Goal: Transaction & Acquisition: Purchase product/service

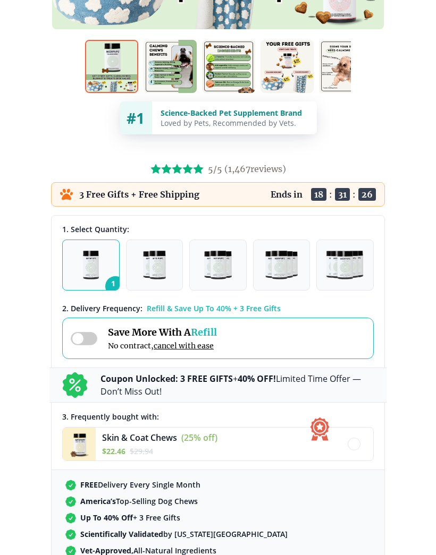
scroll to position [453, 0]
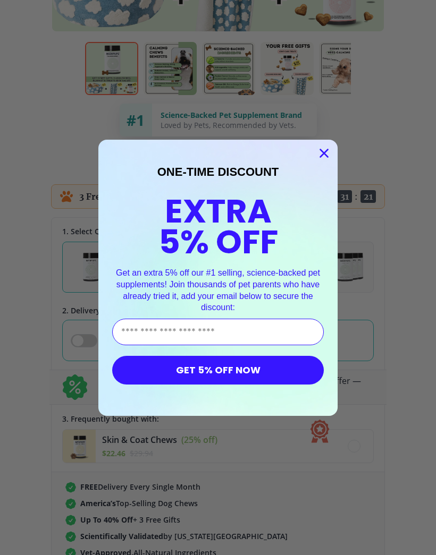
click at [290, 324] on input "Enter Your Email Address" at bounding box center [217, 332] width 211 height 27
type input "**********"
click at [254, 370] on button "GET 5% OFF NOW" at bounding box center [217, 370] width 211 height 29
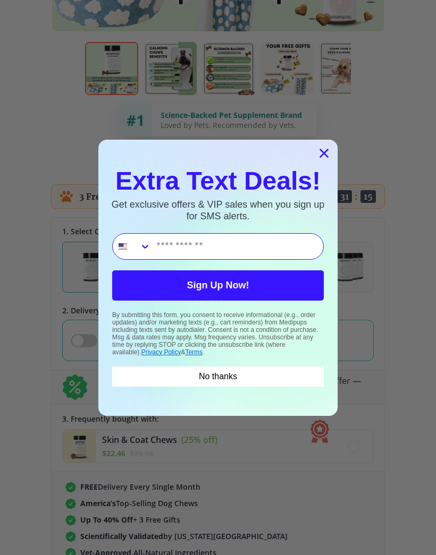
type input "**********"
click at [287, 276] on button "Sign Up Now!" at bounding box center [217, 285] width 211 height 30
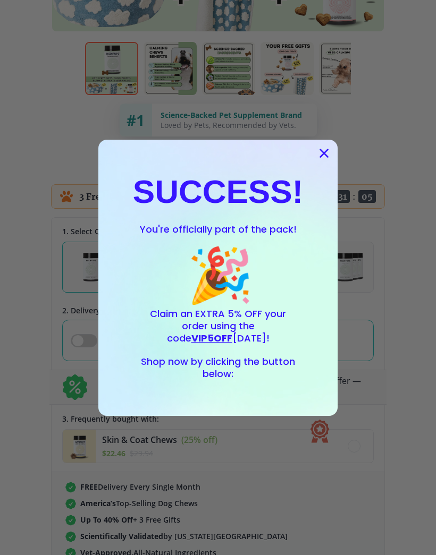
click at [232, 331] on span "VIP5OFF" at bounding box center [211, 337] width 41 height 13
click at [323, 156] on circle "Close dialog" at bounding box center [324, 153] width 18 height 18
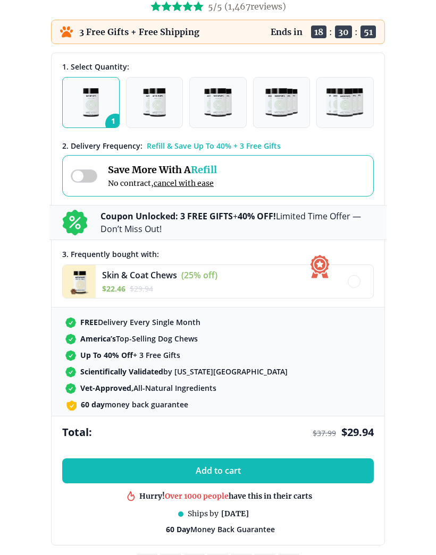
scroll to position [611, 0]
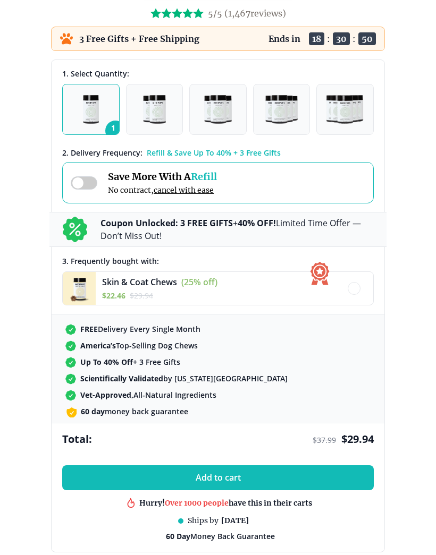
click at [271, 476] on button "Add to cart" at bounding box center [217, 477] width 311 height 25
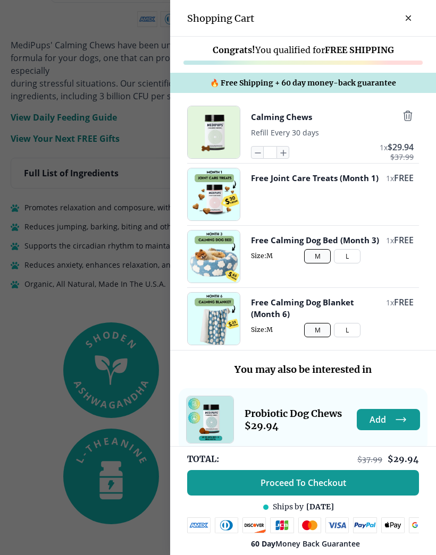
scroll to position [0, 0]
click at [372, 479] on button "Proceed To Checkout" at bounding box center [303, 482] width 232 height 25
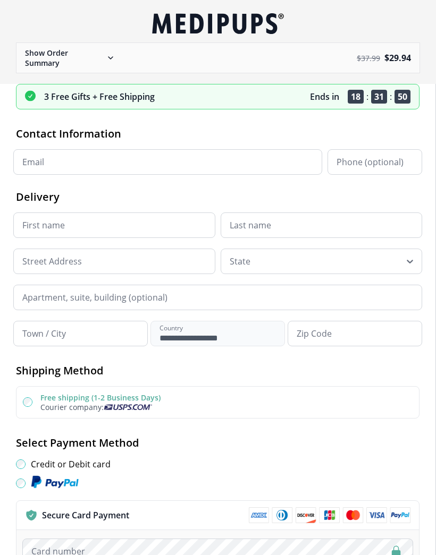
click at [372, 436] on h2 "Select Payment Method" at bounding box center [217, 443] width 403 height 14
click at [350, 438] on h2 "Select Payment Method" at bounding box center [217, 443] width 403 height 14
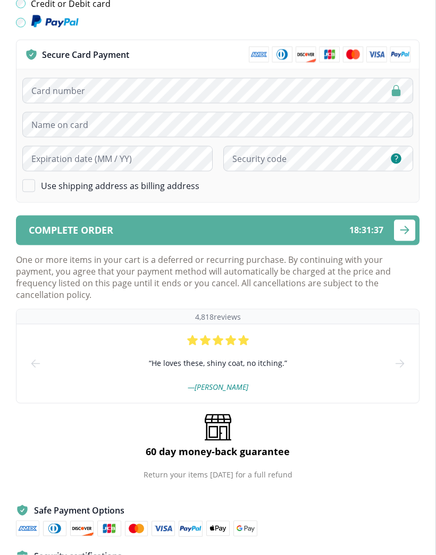
scroll to position [461, 0]
